Goal: Task Accomplishment & Management: Complete application form

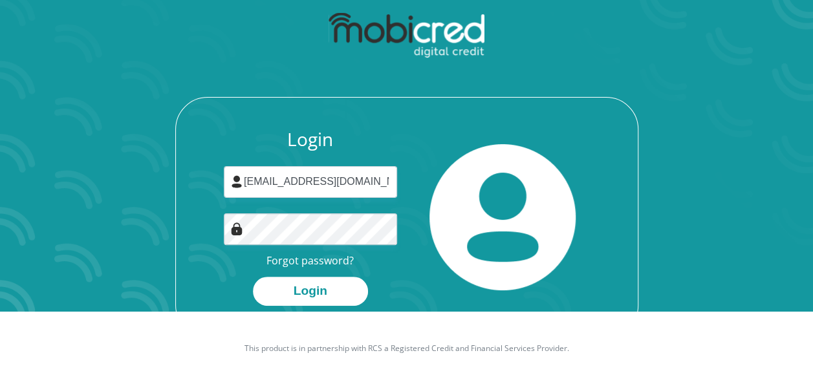
scroll to position [74, 0]
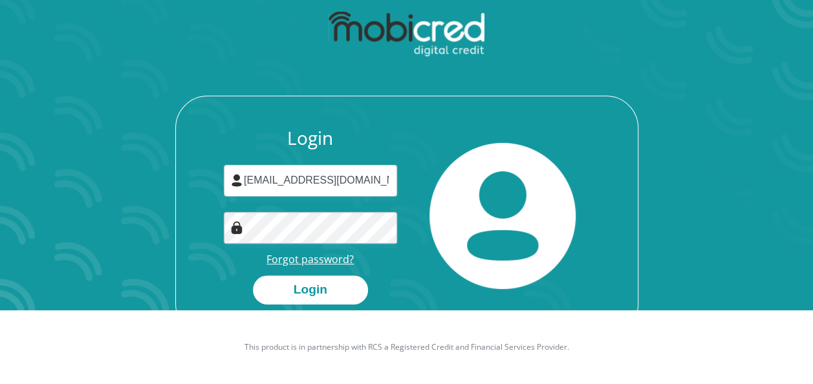
click at [326, 260] on link "Forgot password?" at bounding box center [309, 259] width 87 height 14
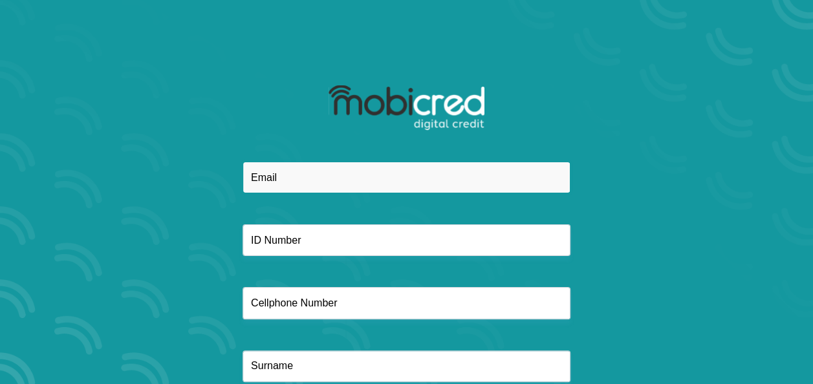
click at [323, 174] on input "email" at bounding box center [406, 178] width 328 height 32
type input "[EMAIL_ADDRESS][DOMAIN_NAME]"
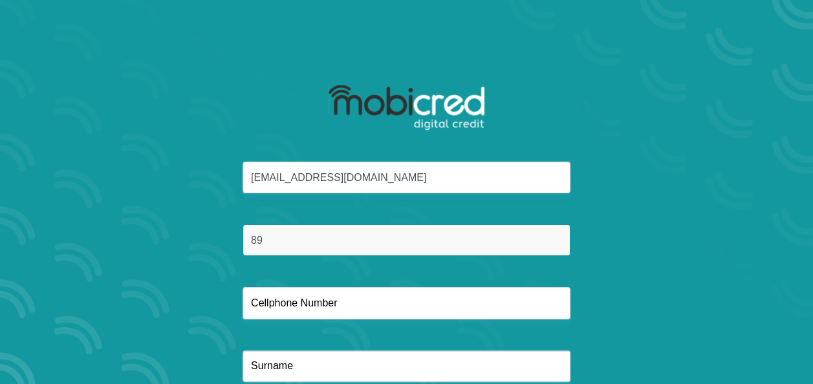
type input "8905015137088"
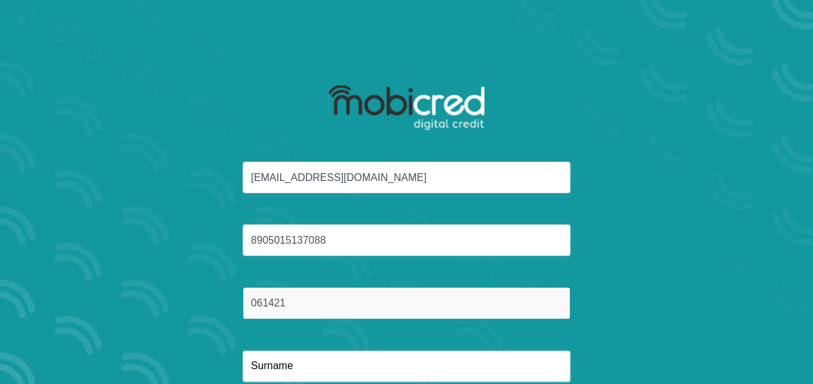
type input "0614219090"
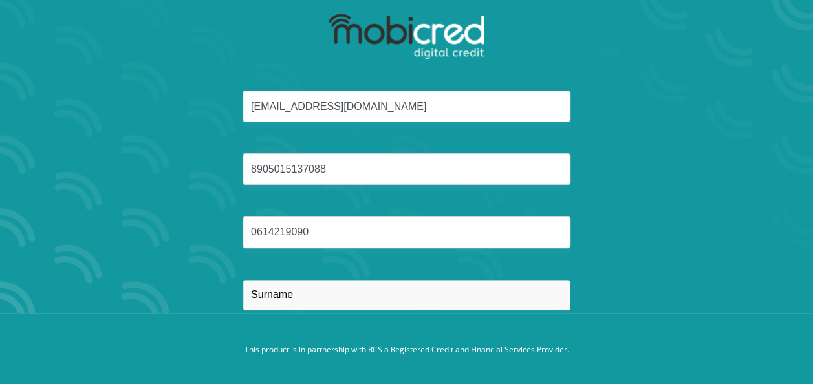
scroll to position [88, 0]
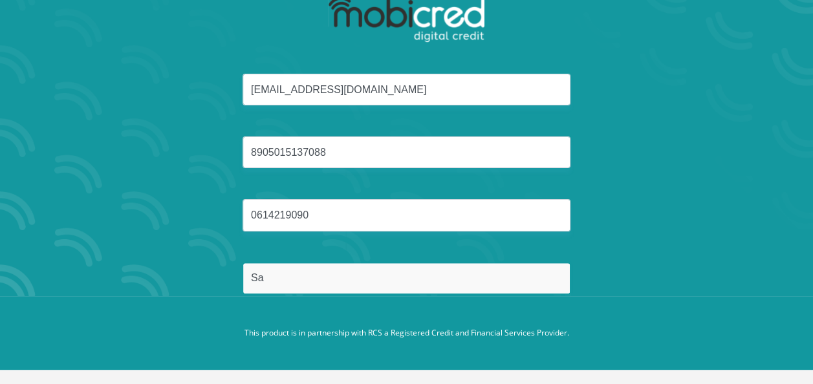
type input "Sagadaven"
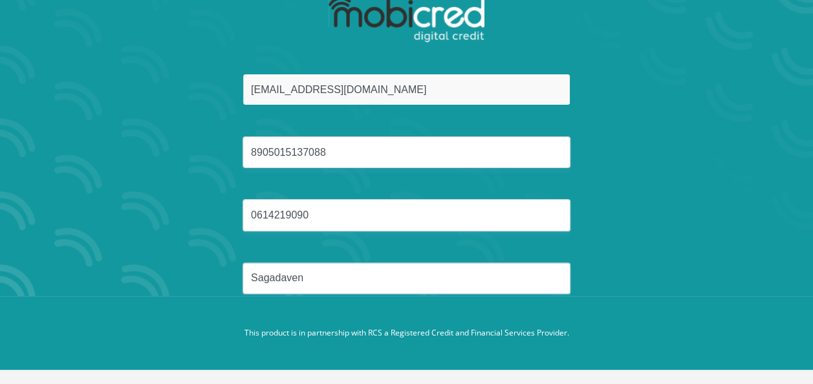
click at [440, 87] on input "[EMAIL_ADDRESS][DOMAIN_NAME]" at bounding box center [406, 90] width 328 height 32
type input "b"
type input "[EMAIL_ADDRESS][DOMAIN_NAME]"
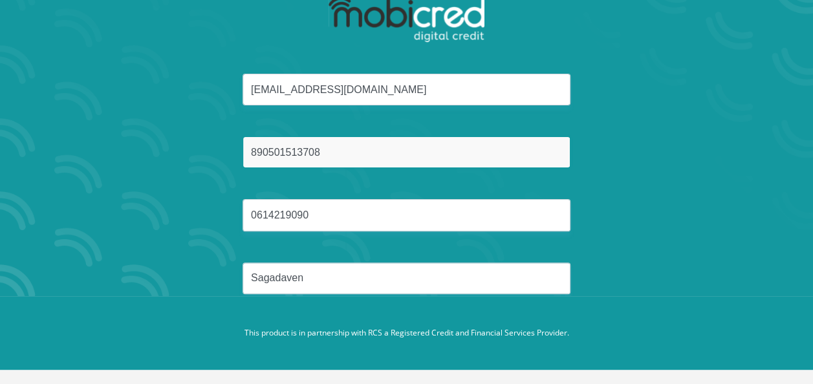
type input "8905015137088"
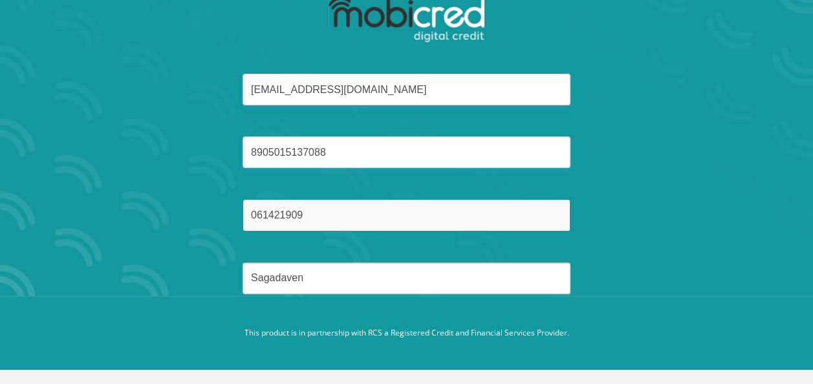
type input "0614219090"
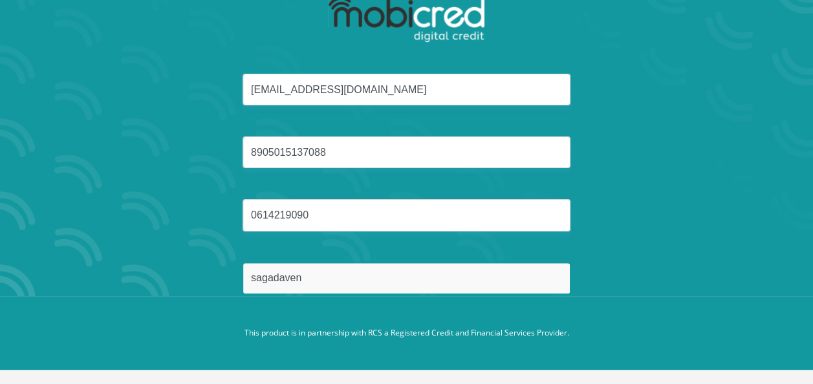
type input "sagadaven"
